Goal: Obtain resource: Download file/media

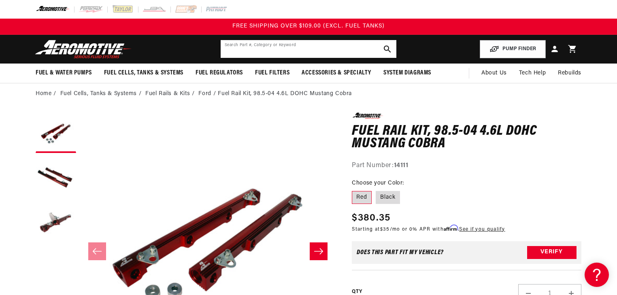
click at [305, 53] on input "text" at bounding box center [309, 49] width 176 height 18
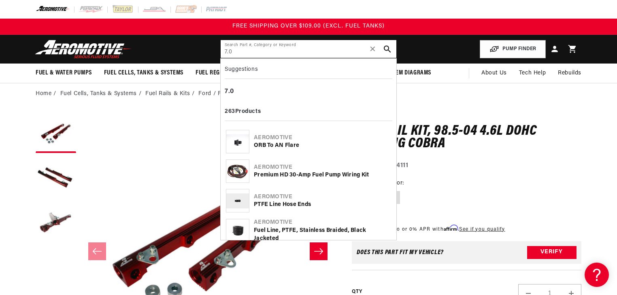
type input "7.0"
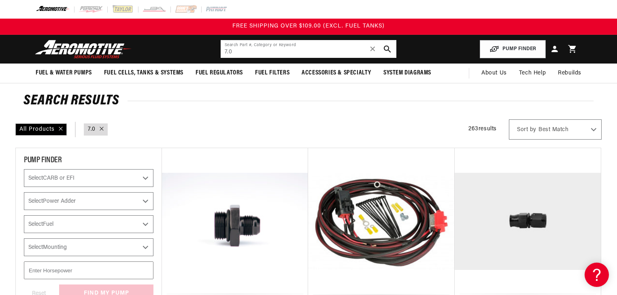
drag, startPoint x: 255, startPoint y: 48, endPoint x: 221, endPoint y: 52, distance: 34.6
click at [221, 52] on input "7.0" at bounding box center [309, 49] width 176 height 18
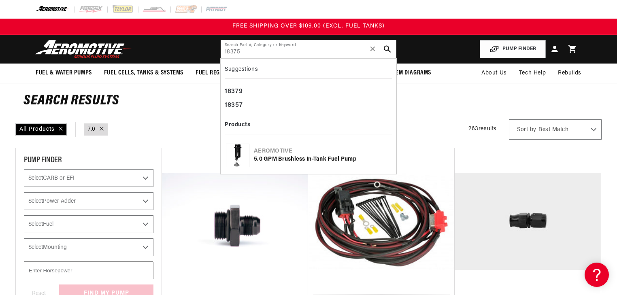
type input "18375"
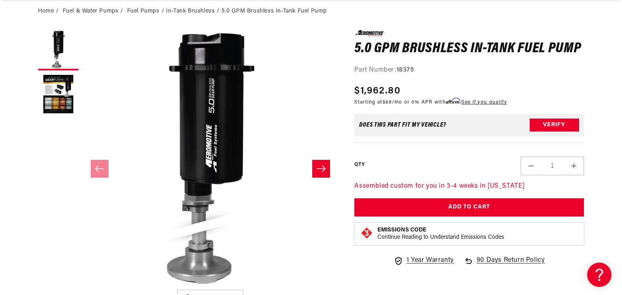
scroll to position [97, 0]
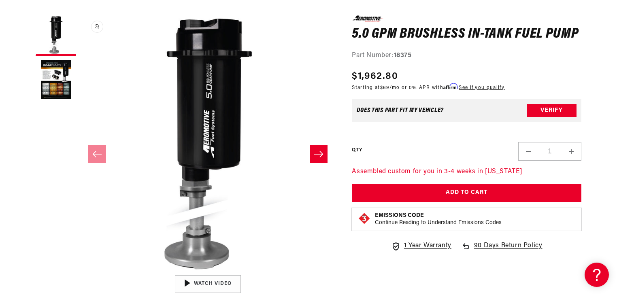
click at [80, 271] on button "Open media 1 in modal" at bounding box center [80, 271] width 0 height 0
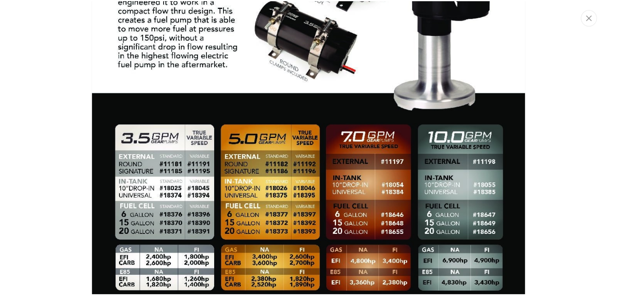
scroll to position [951, 0]
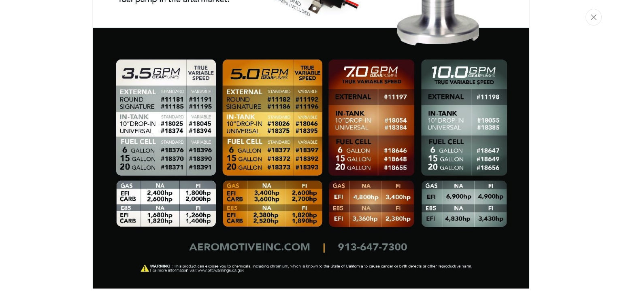
click at [57, 153] on div "Media gallery" at bounding box center [311, 147] width 622 height 295
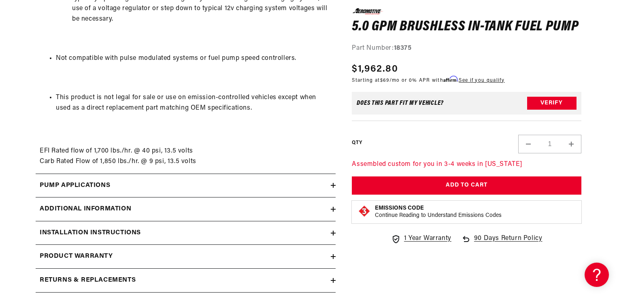
scroll to position [1329, 0]
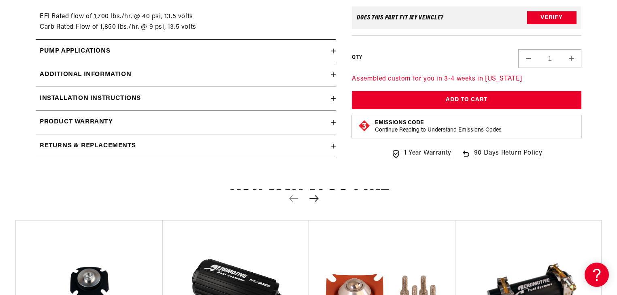
click at [331, 98] on div "Installation Instructions" at bounding box center [183, 99] width 295 height 11
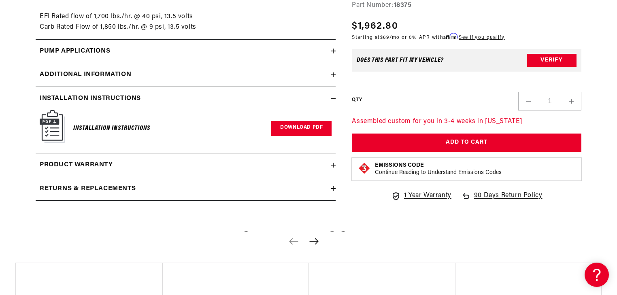
click at [305, 129] on link "Download PDF" at bounding box center [301, 128] width 60 height 15
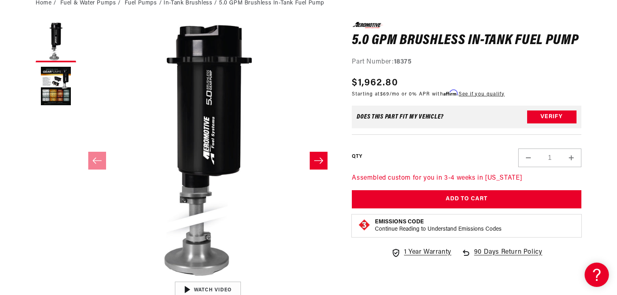
scroll to position [97, 0]
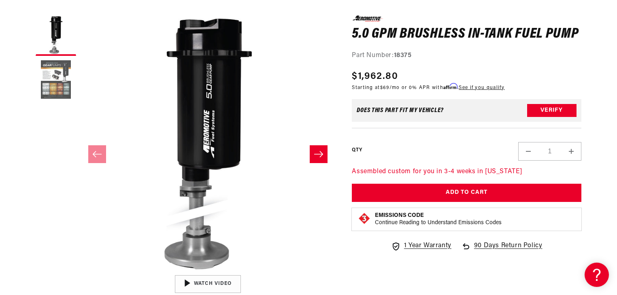
click at [51, 91] on button "Load image 2 in gallery view" at bounding box center [56, 80] width 41 height 41
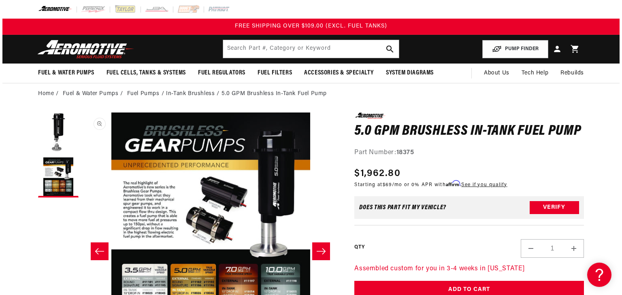
scroll to position [0, 0]
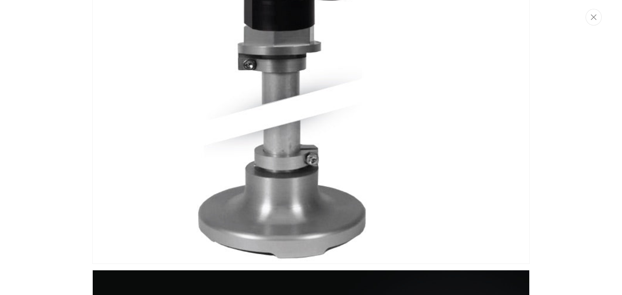
scroll to position [326, 0]
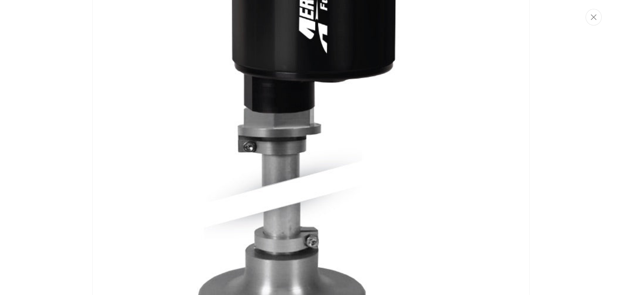
click at [306, 139] on img "Media gallery" at bounding box center [310, 14] width 437 height 664
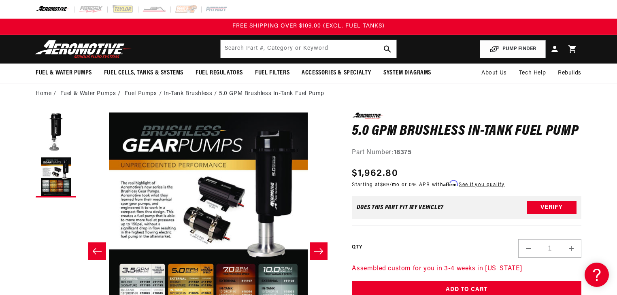
scroll to position [0, 256]
click at [294, 57] on input "text" at bounding box center [309, 49] width 176 height 18
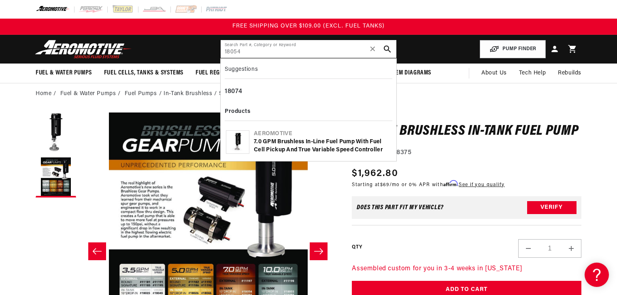
type input "18054"
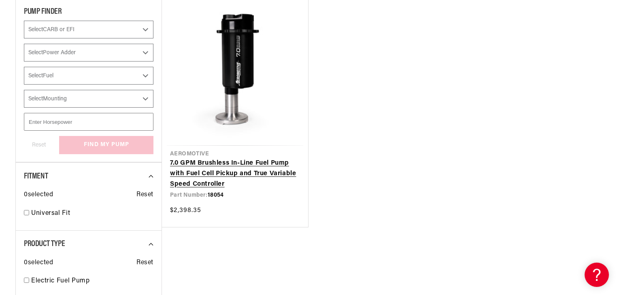
scroll to position [162, 0]
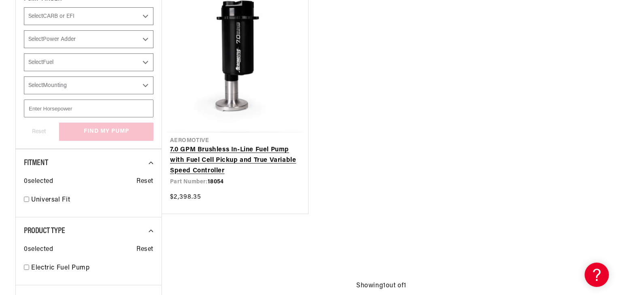
click at [241, 145] on link "7.0 GPM Brushless In-Line Fuel Pump with Fuel Cell Pickup and True Variable Spe…" at bounding box center [235, 160] width 130 height 31
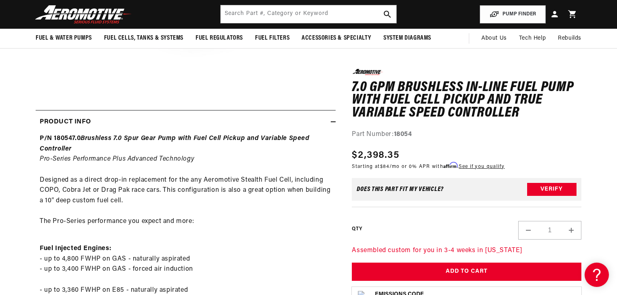
scroll to position [292, 0]
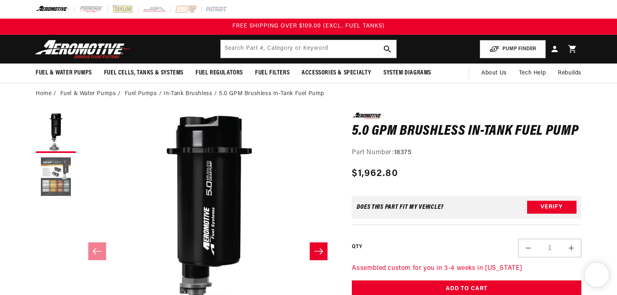
click at [62, 179] on button "Load image 2 in gallery view" at bounding box center [56, 177] width 41 height 41
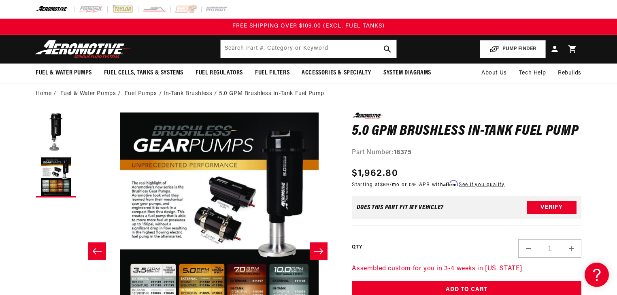
scroll to position [0, 256]
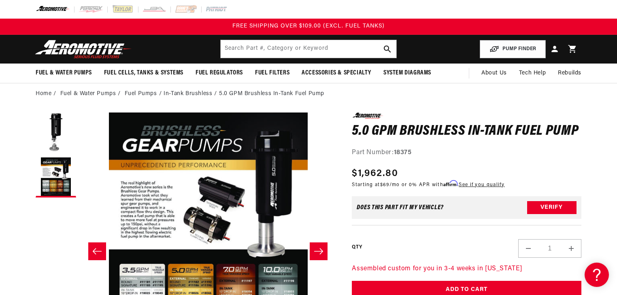
drag, startPoint x: 279, startPoint y: 204, endPoint x: 204, endPoint y: 202, distance: 74.6
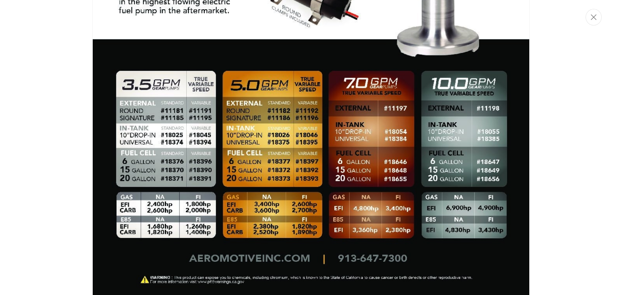
scroll to position [941, 0]
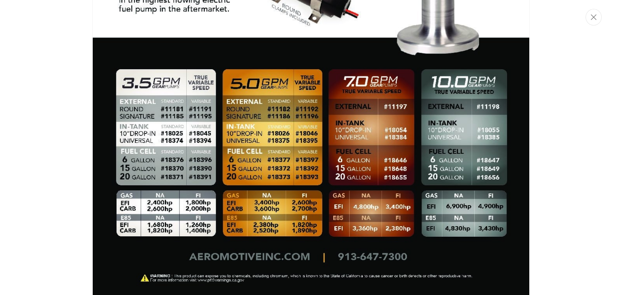
click at [441, 134] on img "Media gallery" at bounding box center [310, 18] width 437 height 562
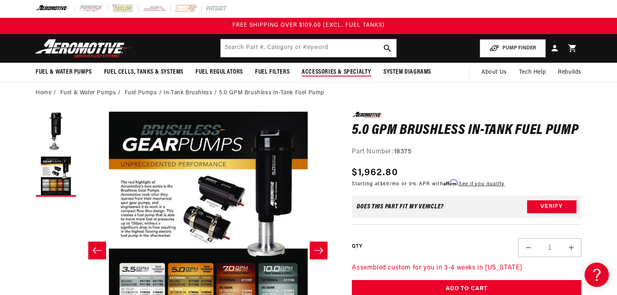
scroll to position [0, 0]
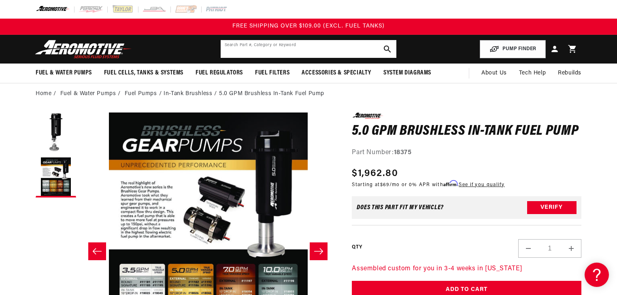
click at [299, 50] on input "text" at bounding box center [309, 49] width 176 height 18
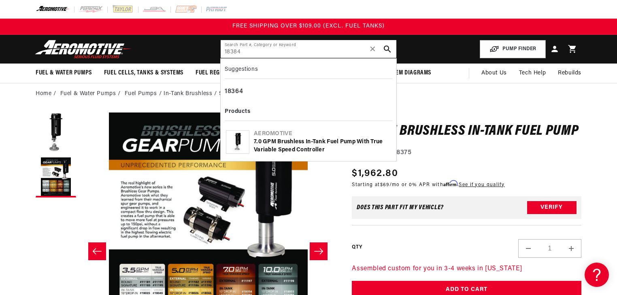
type input "18384"
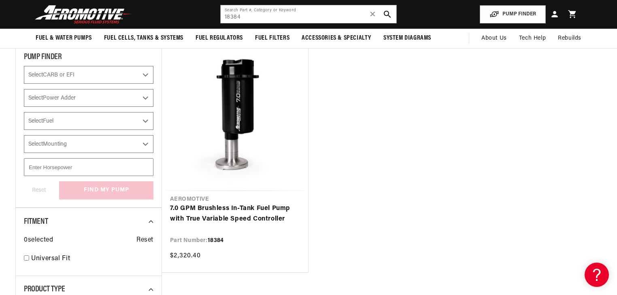
scroll to position [97, 0]
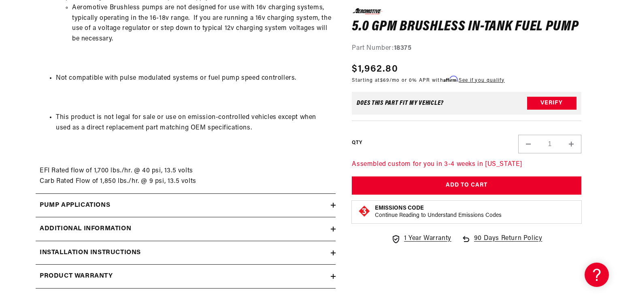
scroll to position [1264, 0]
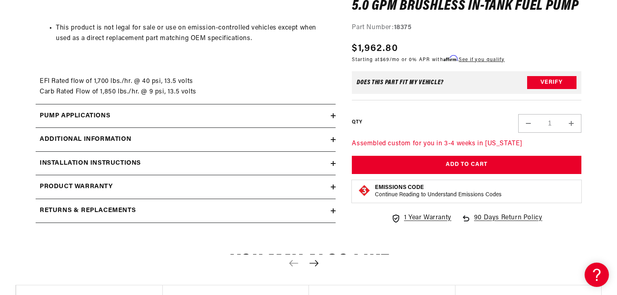
click at [334, 164] on icon at bounding box center [333, 164] width 5 height 0
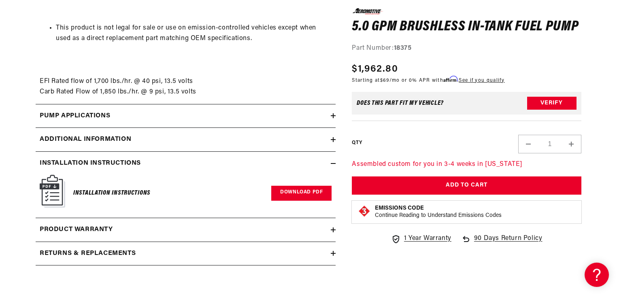
click at [316, 192] on link "Download PDF" at bounding box center [301, 193] width 60 height 15
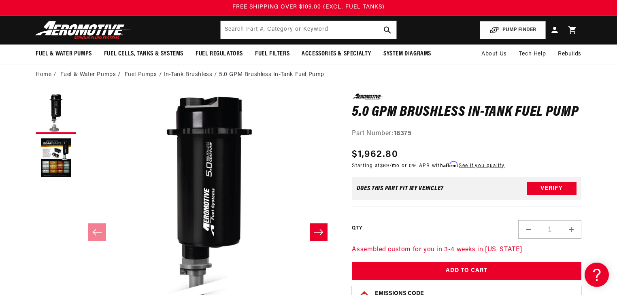
scroll to position [65, 0]
